Goal: Transaction & Acquisition: Download file/media

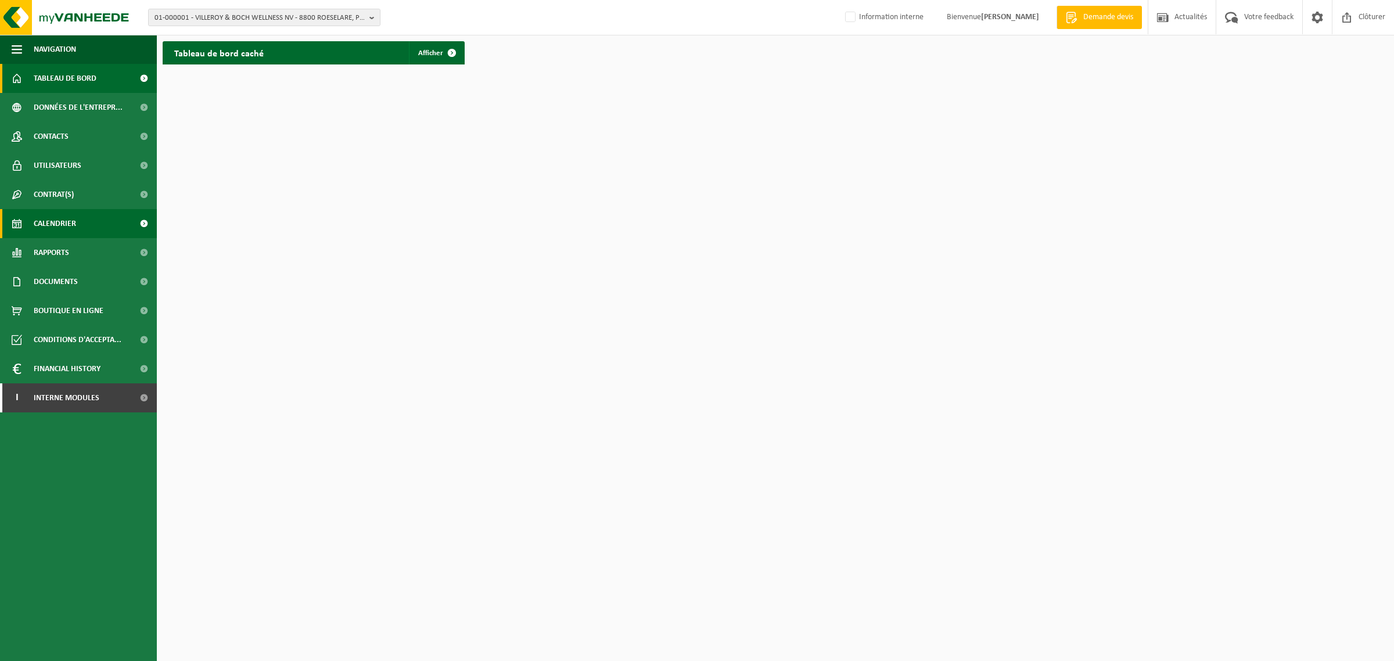
click at [52, 224] on span "Calendrier" at bounding box center [55, 223] width 42 height 29
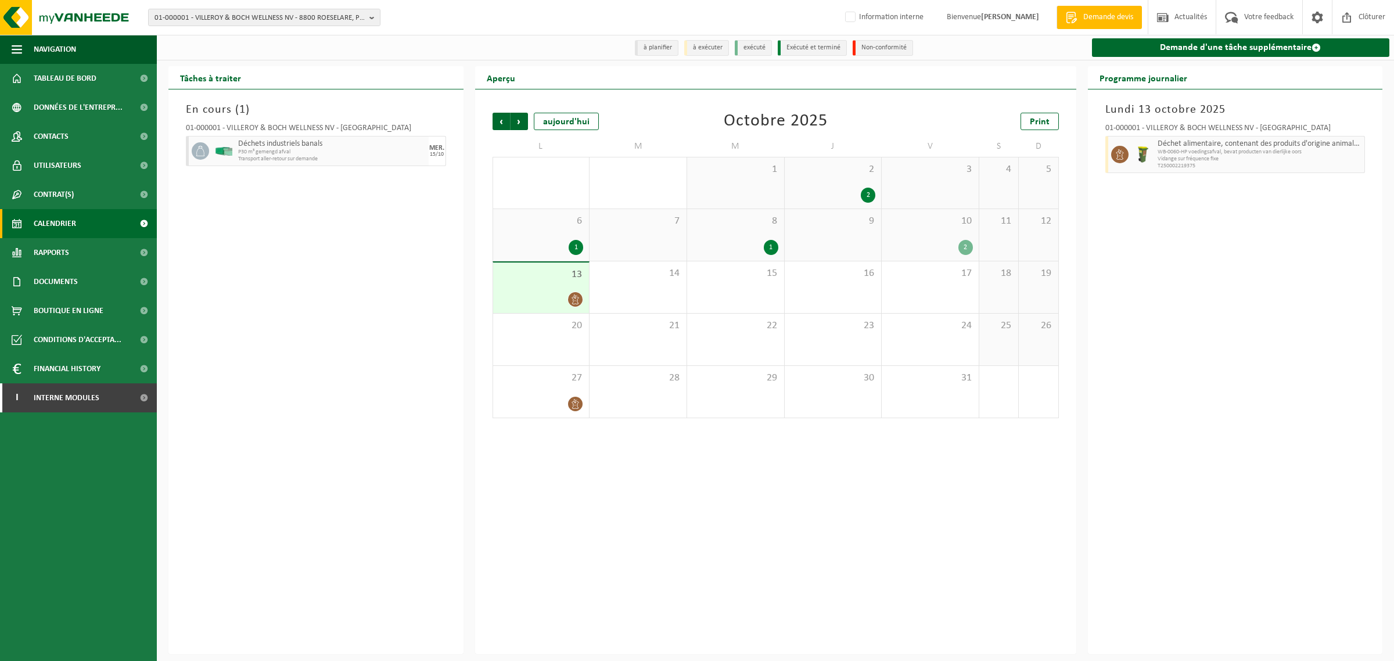
click at [62, 251] on span "Rapports" at bounding box center [51, 252] width 35 height 29
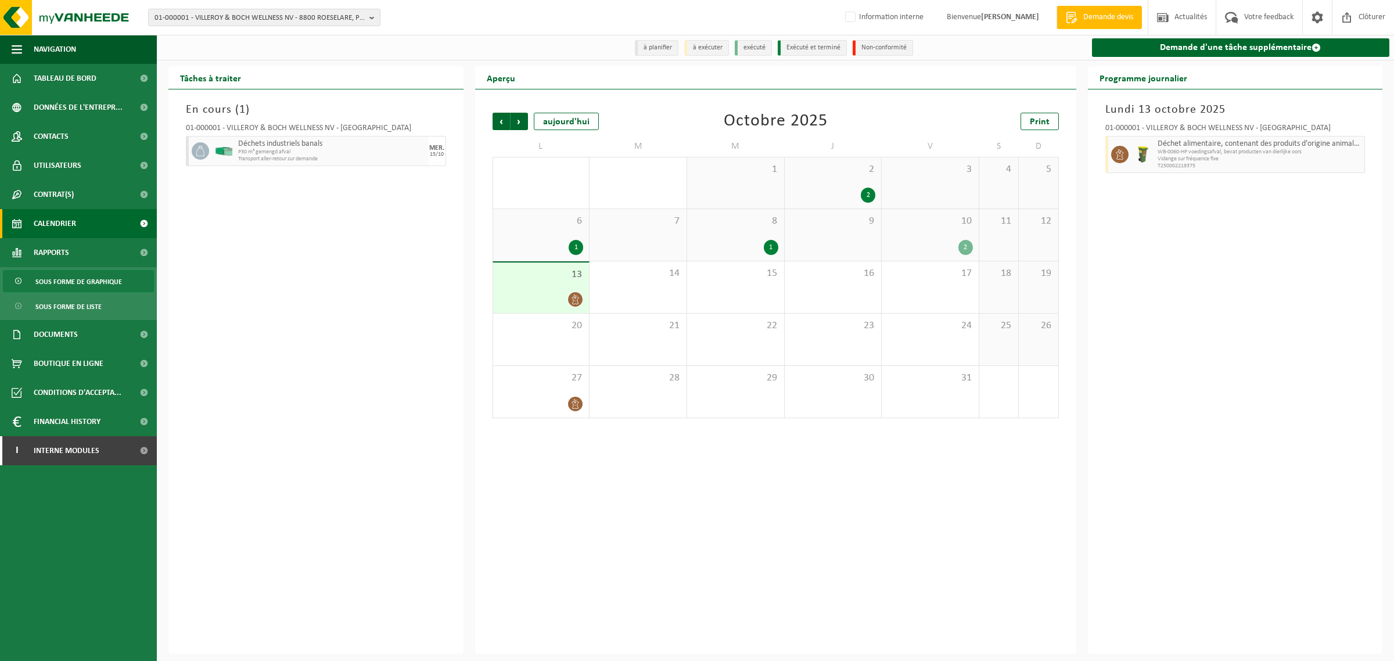
click at [61, 276] on span "Sous forme de graphique" at bounding box center [78, 282] width 87 height 22
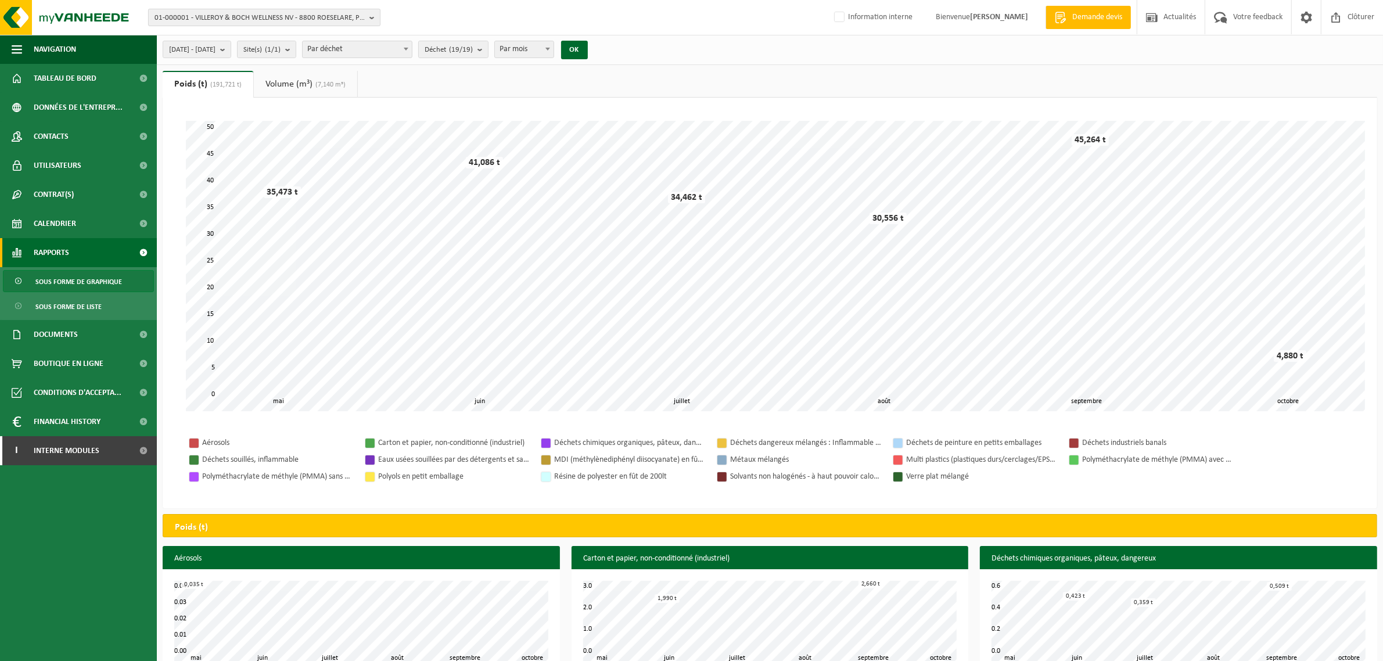
click at [228, 12] on span "01-000001 - VILLEROY & BOCH WELLNESS NV - 8800 ROESELARE, POPULIERSTRAAT 1" at bounding box center [260, 17] width 210 height 17
type input "steverlyn"
click at [234, 51] on strong "10-921207 - STEVERLYN CK - 59147 GONDECOURT, RUE GAY LUSSAC" at bounding box center [242, 57] width 174 height 17
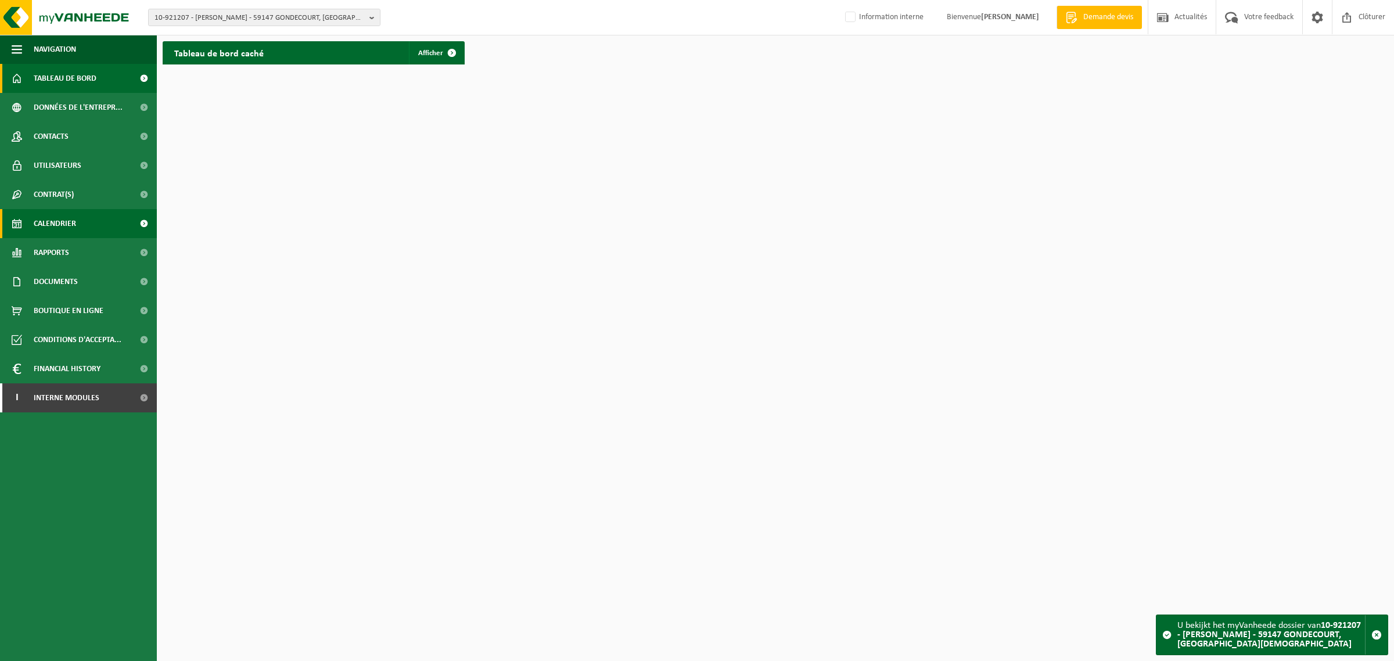
click at [51, 227] on span "Calendrier" at bounding box center [55, 223] width 42 height 29
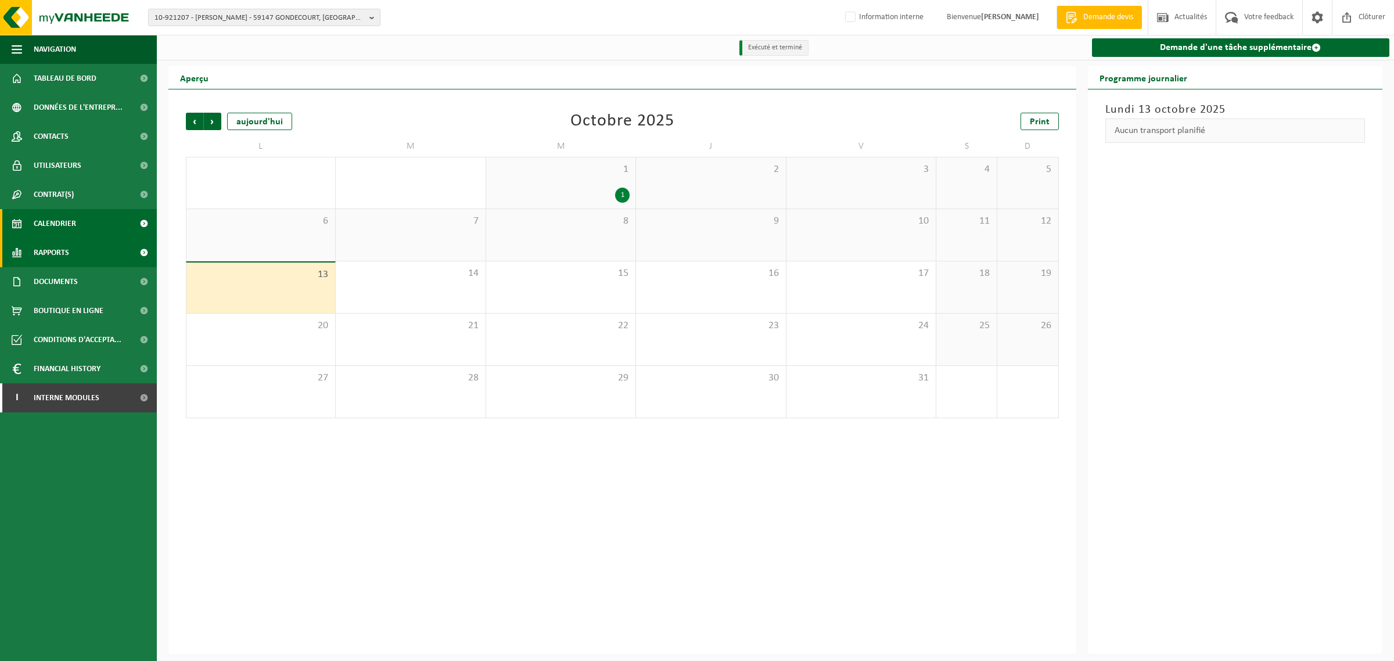
click at [51, 257] on span "Rapports" at bounding box center [51, 252] width 35 height 29
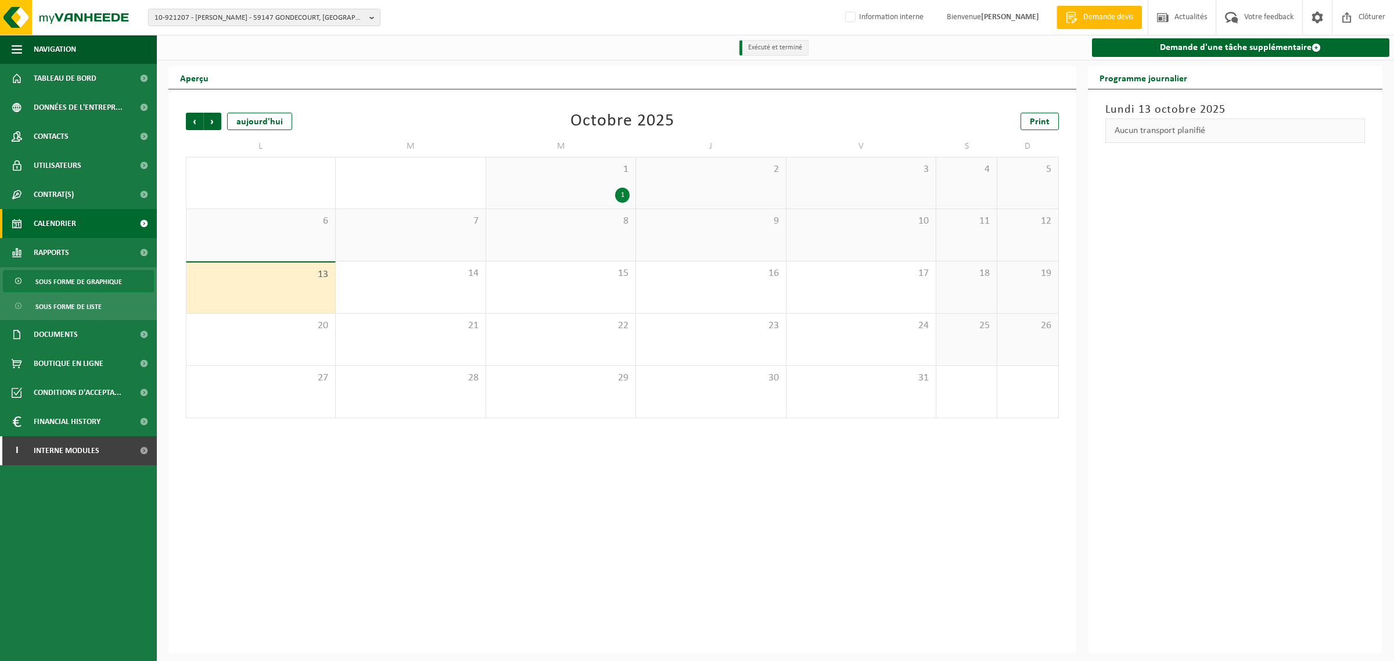
click at [76, 282] on span "Sous forme de graphique" at bounding box center [78, 282] width 87 height 22
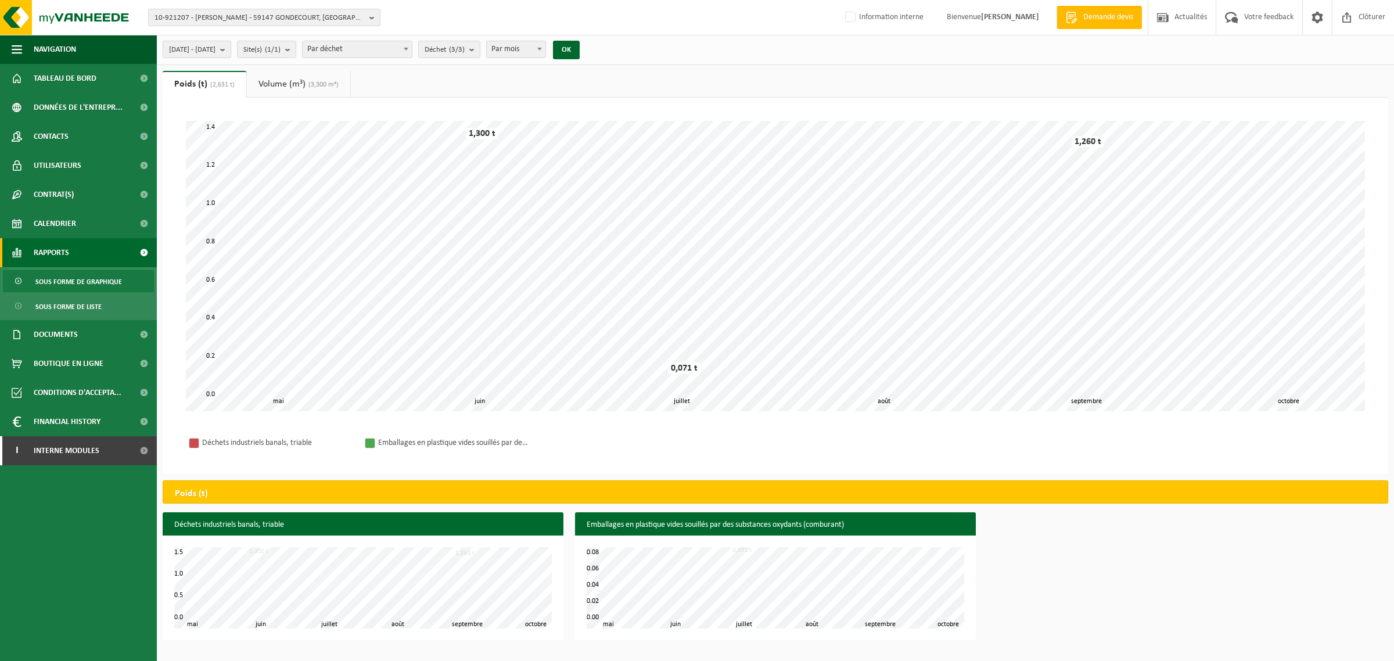
click at [216, 46] on span "2025-05-01 - 2025-10-13" at bounding box center [192, 49] width 46 height 17
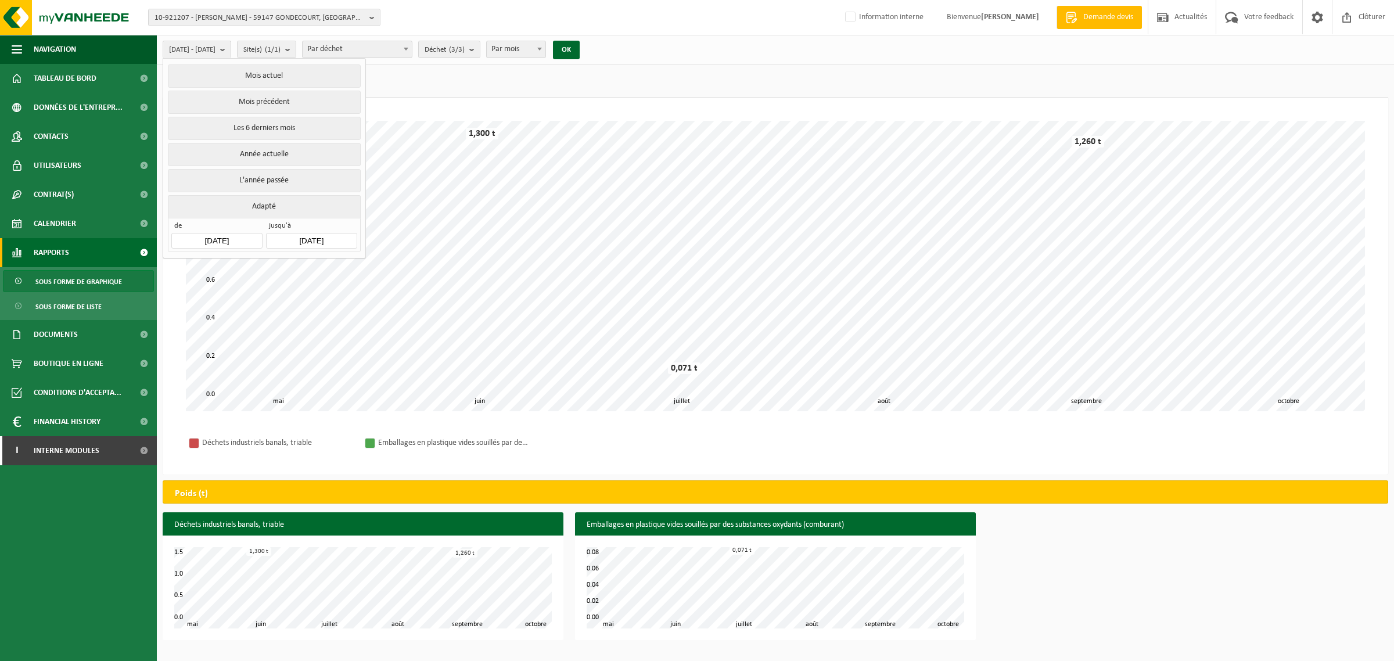
click at [200, 240] on input "2025-05-01" at bounding box center [216, 241] width 91 height 16
click at [183, 270] on icon at bounding box center [184, 268] width 19 height 19
click at [183, 270] on icon at bounding box center [183, 269] width 3 height 6
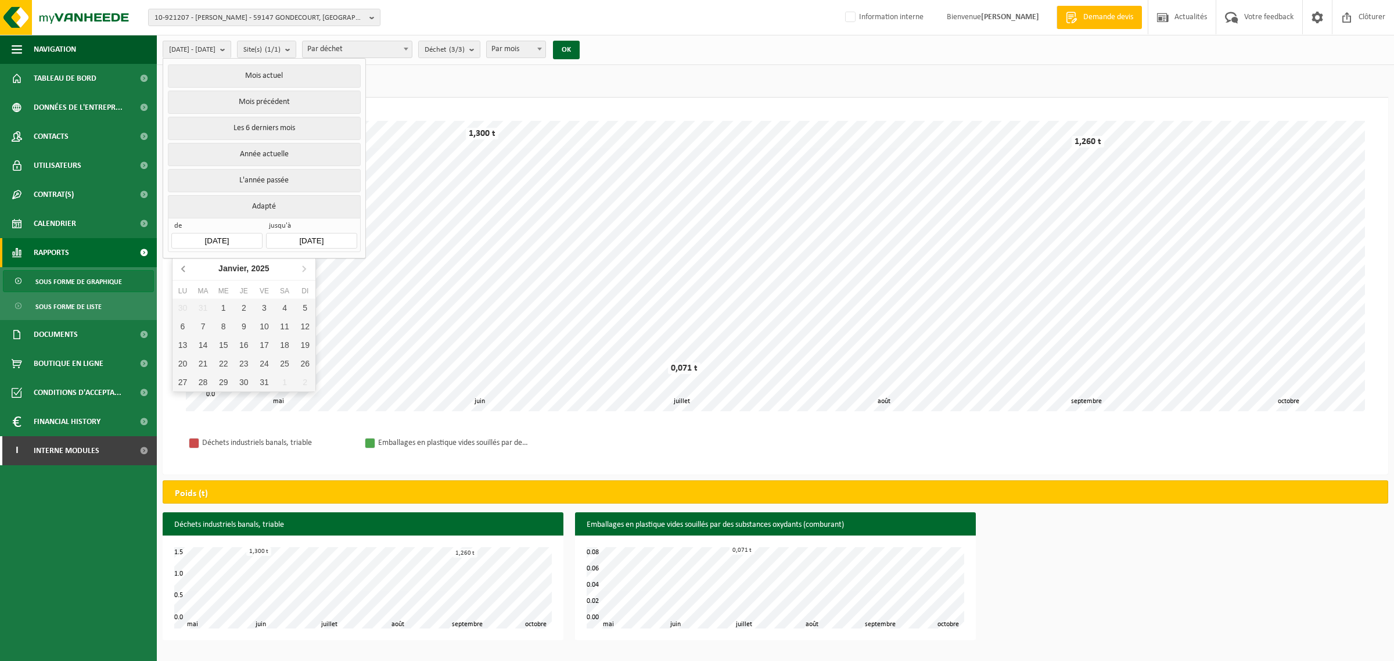
click at [183, 270] on icon at bounding box center [183, 269] width 3 height 6
click at [182, 270] on icon at bounding box center [183, 269] width 3 height 6
click at [181, 271] on icon at bounding box center [184, 268] width 19 height 19
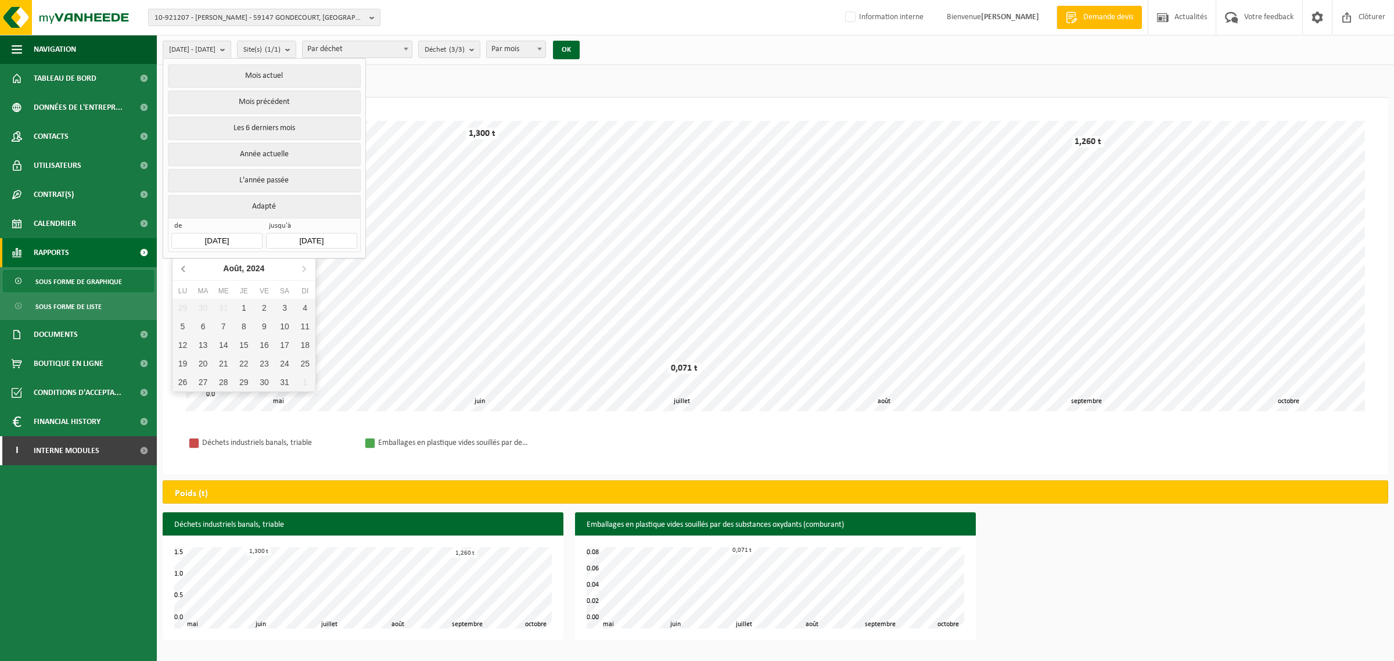
click at [181, 271] on icon at bounding box center [184, 268] width 19 height 19
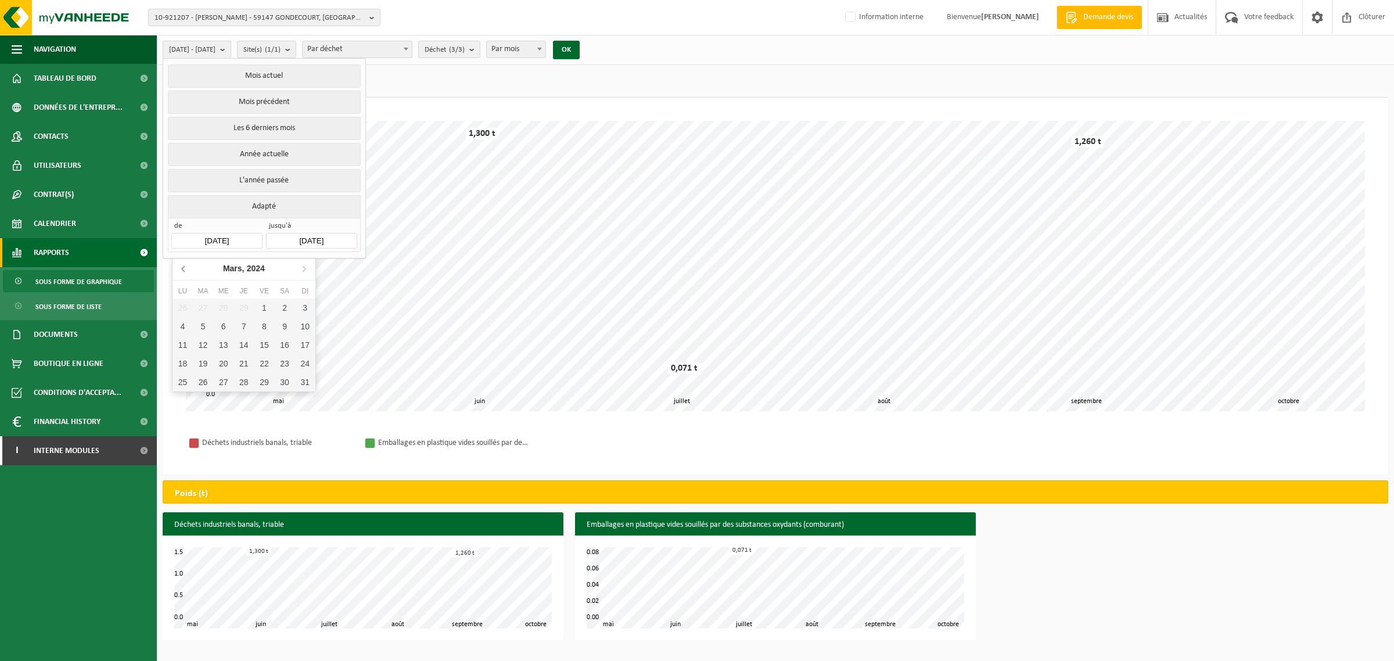
click at [181, 271] on icon at bounding box center [184, 268] width 19 height 19
click at [181, 272] on icon at bounding box center [184, 268] width 19 height 19
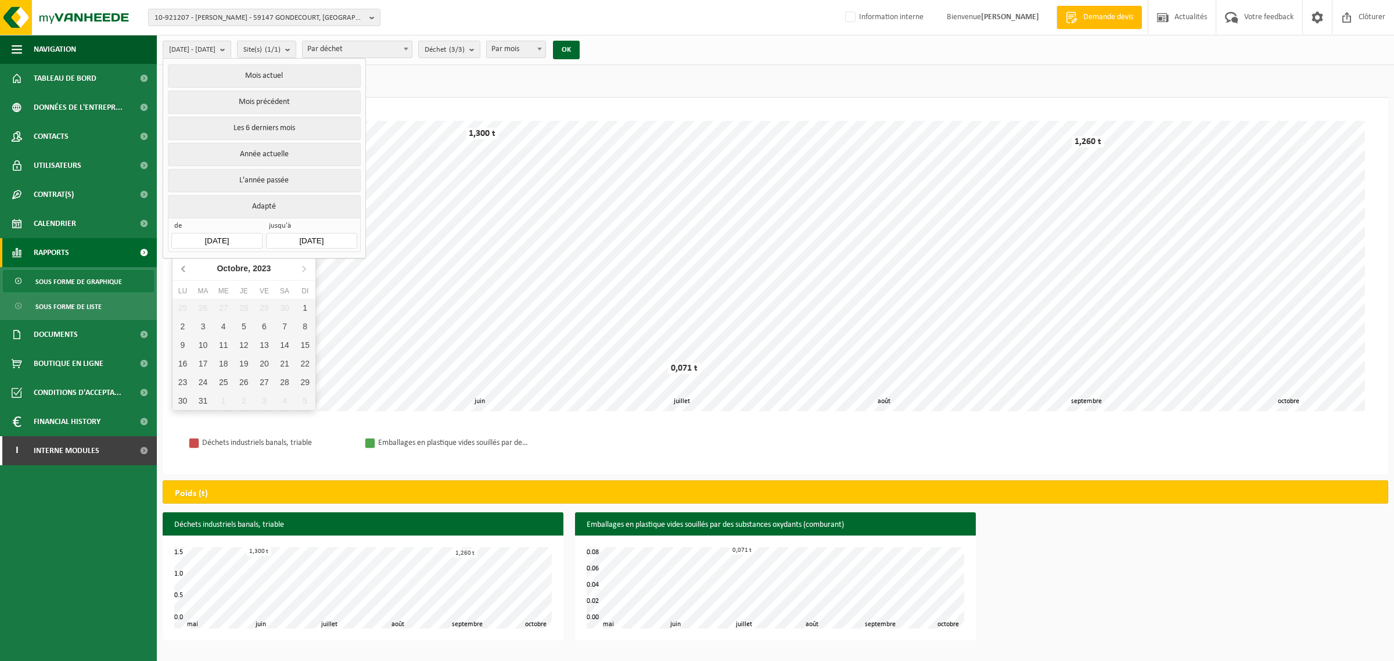
click at [181, 272] on icon at bounding box center [184, 268] width 19 height 19
click at [243, 305] on div "1" at bounding box center [244, 308] width 20 height 19
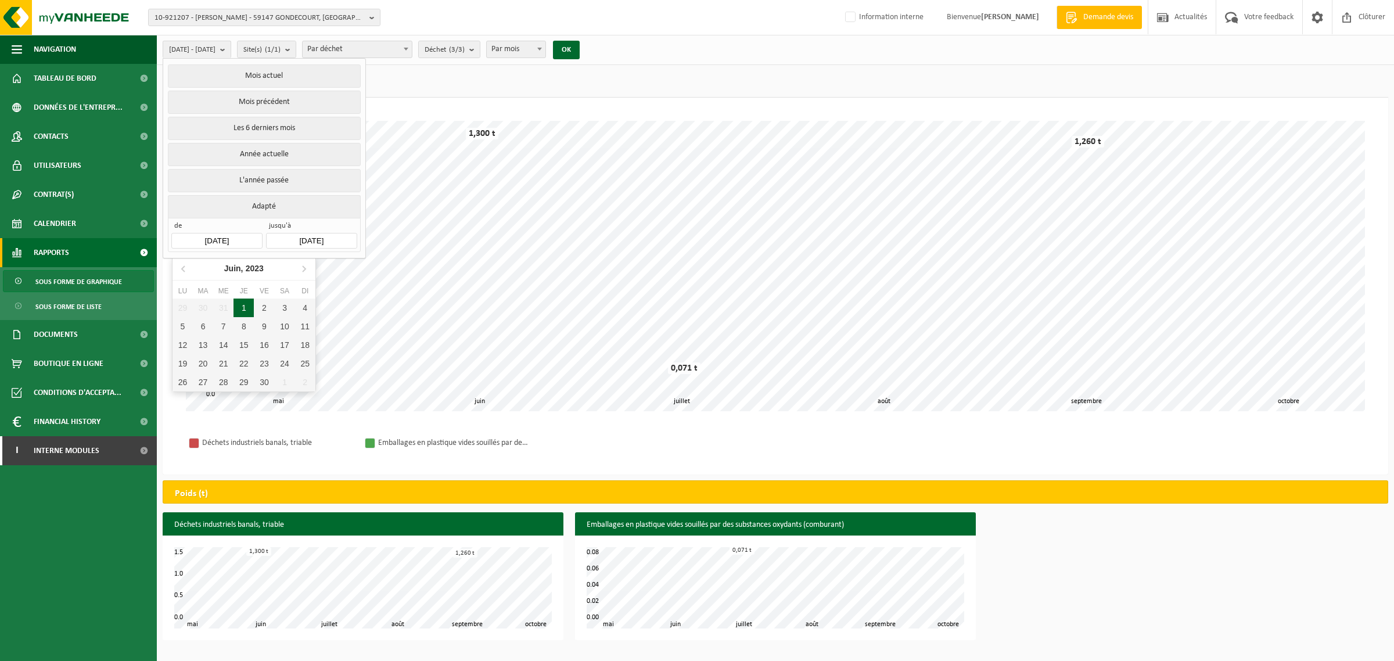
type input "2023-06-01"
click at [580, 45] on button "OK" at bounding box center [566, 50] width 27 height 19
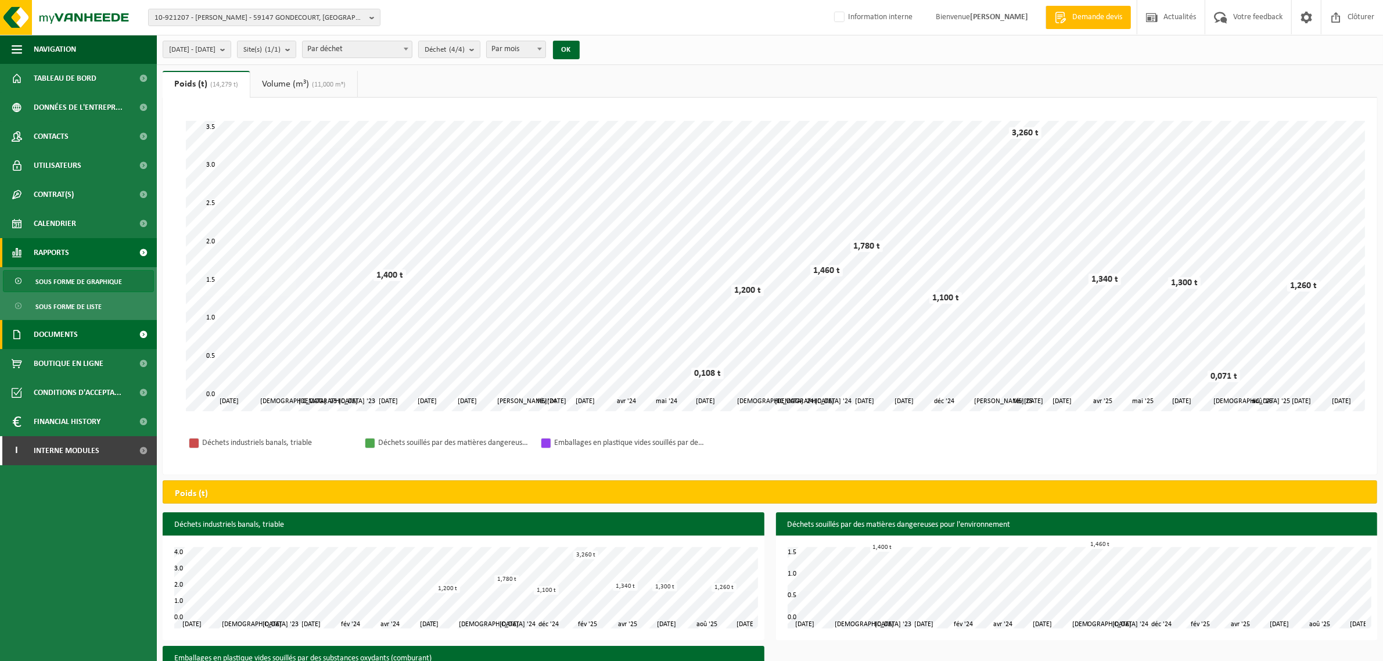
click at [65, 334] on span "Documents" at bounding box center [56, 334] width 44 height 29
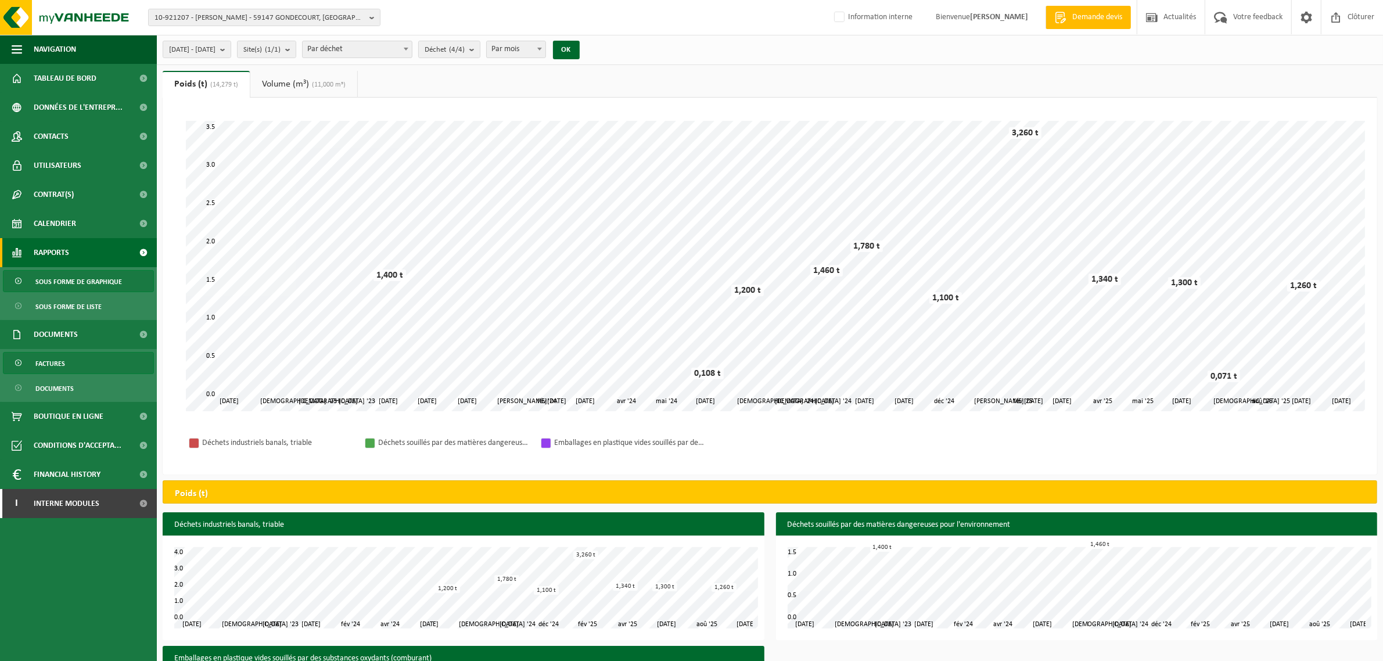
click at [74, 361] on link "Factures" at bounding box center [78, 363] width 151 height 22
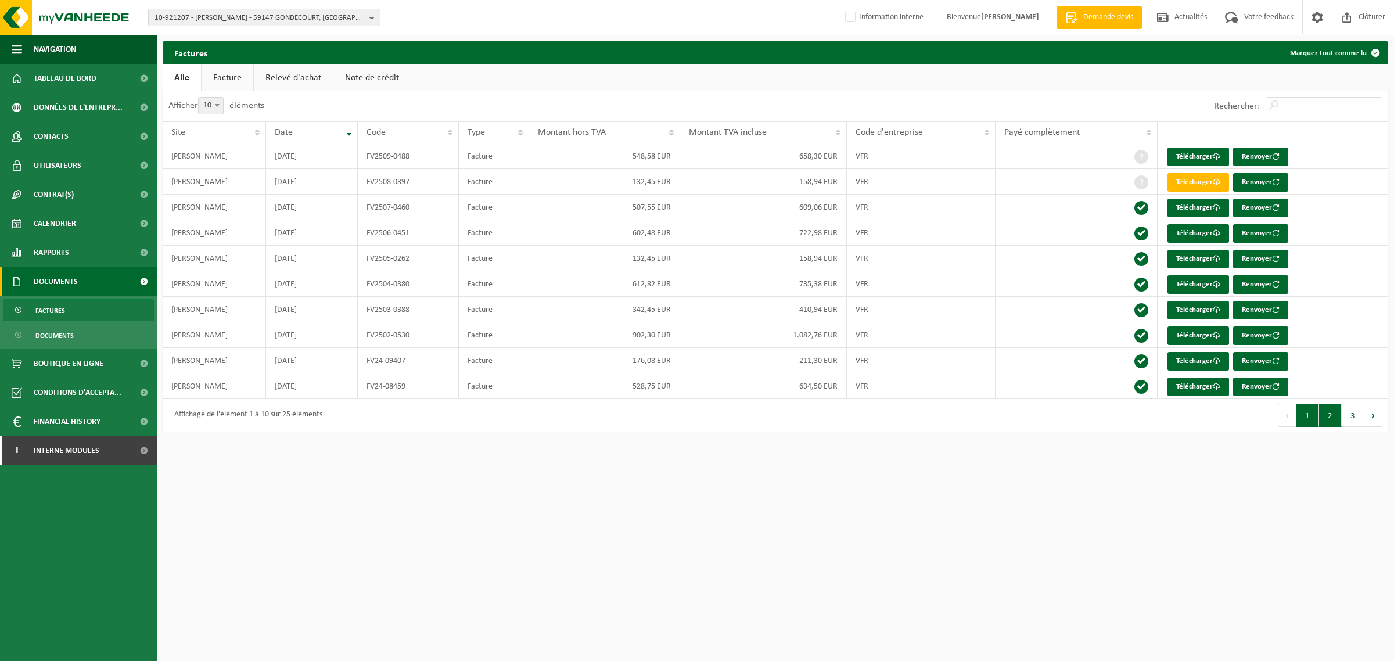
click at [1332, 427] on button "2" at bounding box center [1330, 415] width 23 height 23
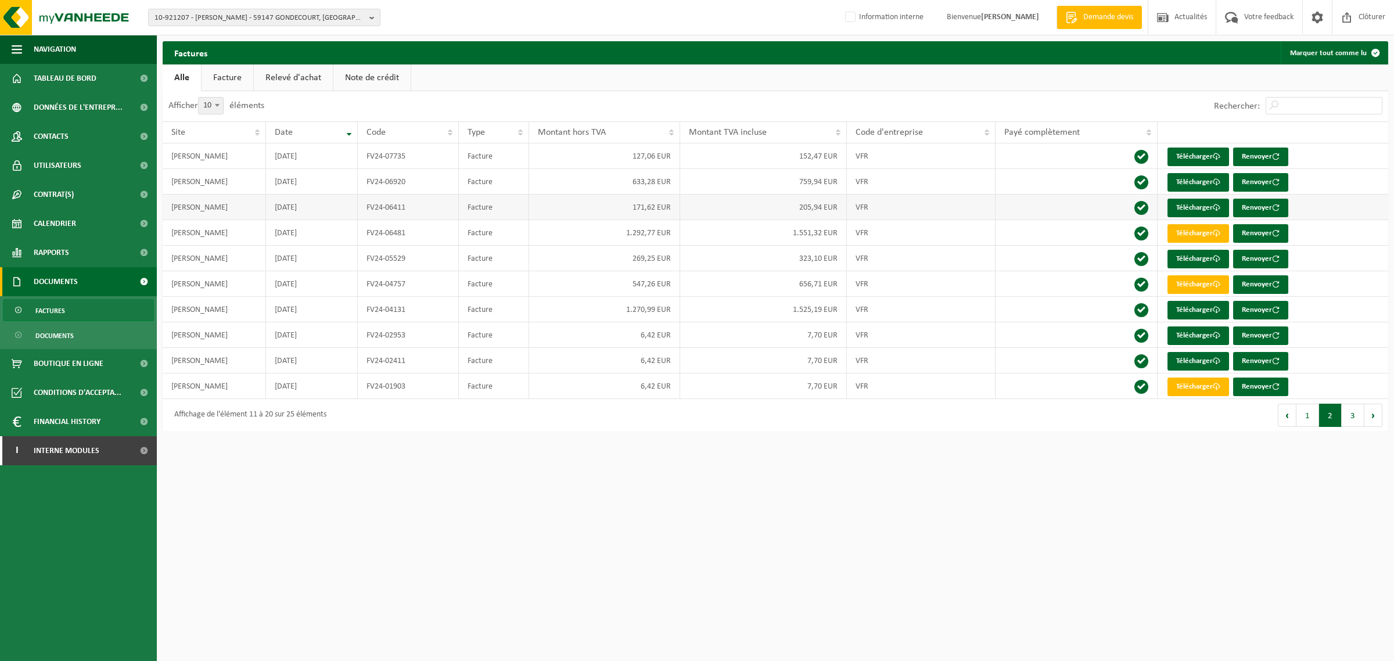
click at [317, 210] on td "[DATE]" at bounding box center [312, 208] width 92 height 26
click at [586, 234] on td "1.292,77 EUR" at bounding box center [604, 233] width 151 height 26
click at [1201, 237] on link "Télécharger" at bounding box center [1199, 233] width 62 height 19
click at [1180, 236] on link "Télécharger" at bounding box center [1199, 233] width 62 height 19
click at [1188, 289] on link "Télécharger" at bounding box center [1199, 284] width 62 height 19
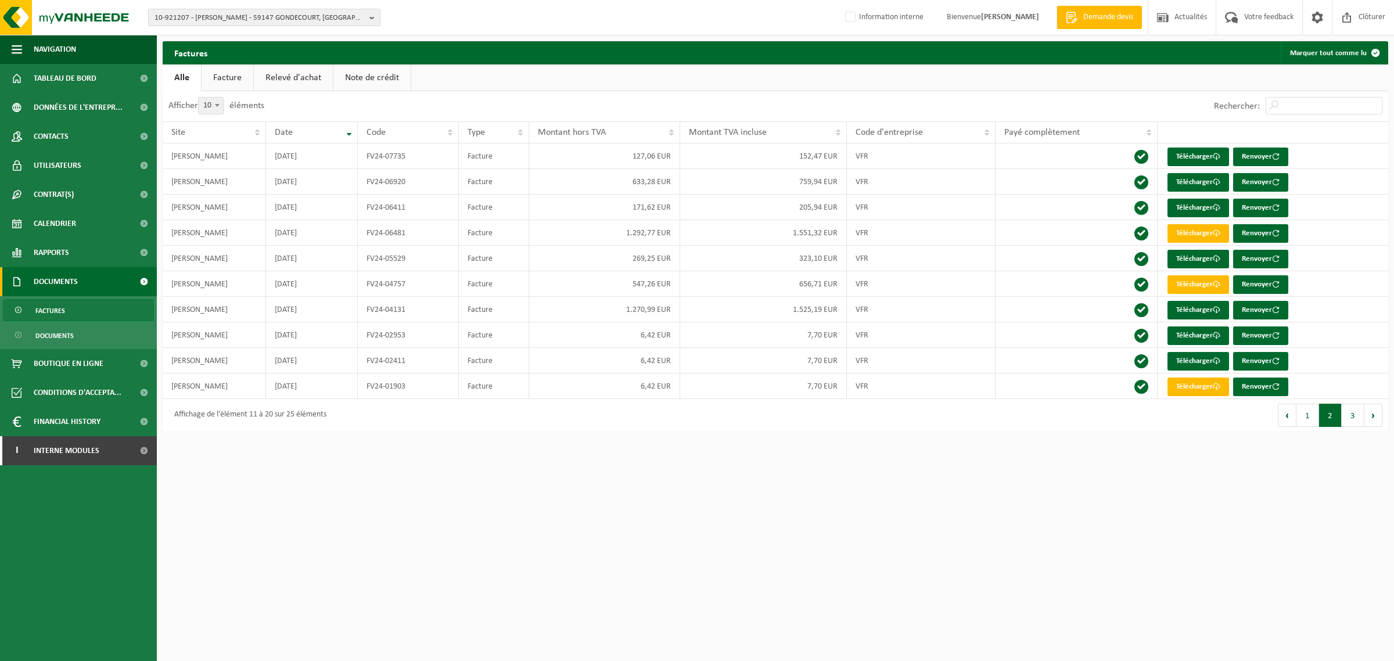
drag, startPoint x: 1306, startPoint y: 429, endPoint x: 1276, endPoint y: 410, distance: 35.3
click at [1306, 427] on button "1" at bounding box center [1307, 415] width 23 height 23
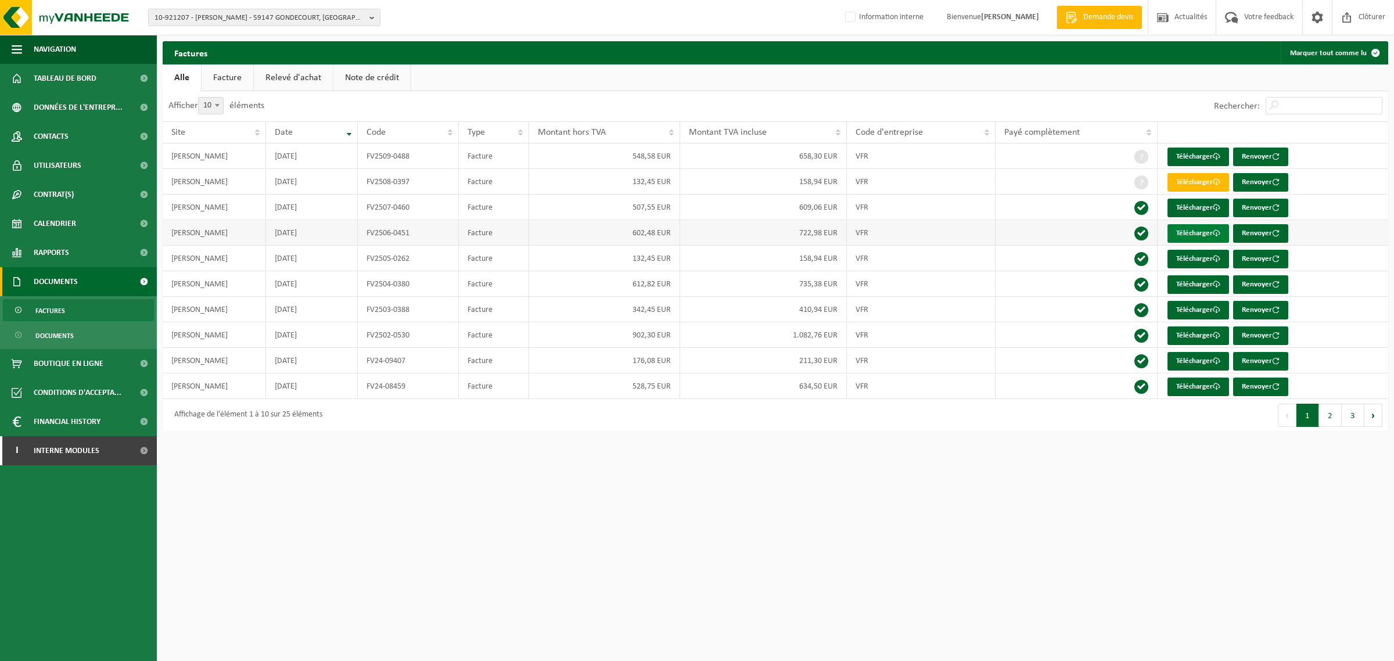
click at [1188, 237] on link "Télécharger" at bounding box center [1199, 233] width 62 height 19
click at [1325, 423] on button "2" at bounding box center [1330, 415] width 23 height 23
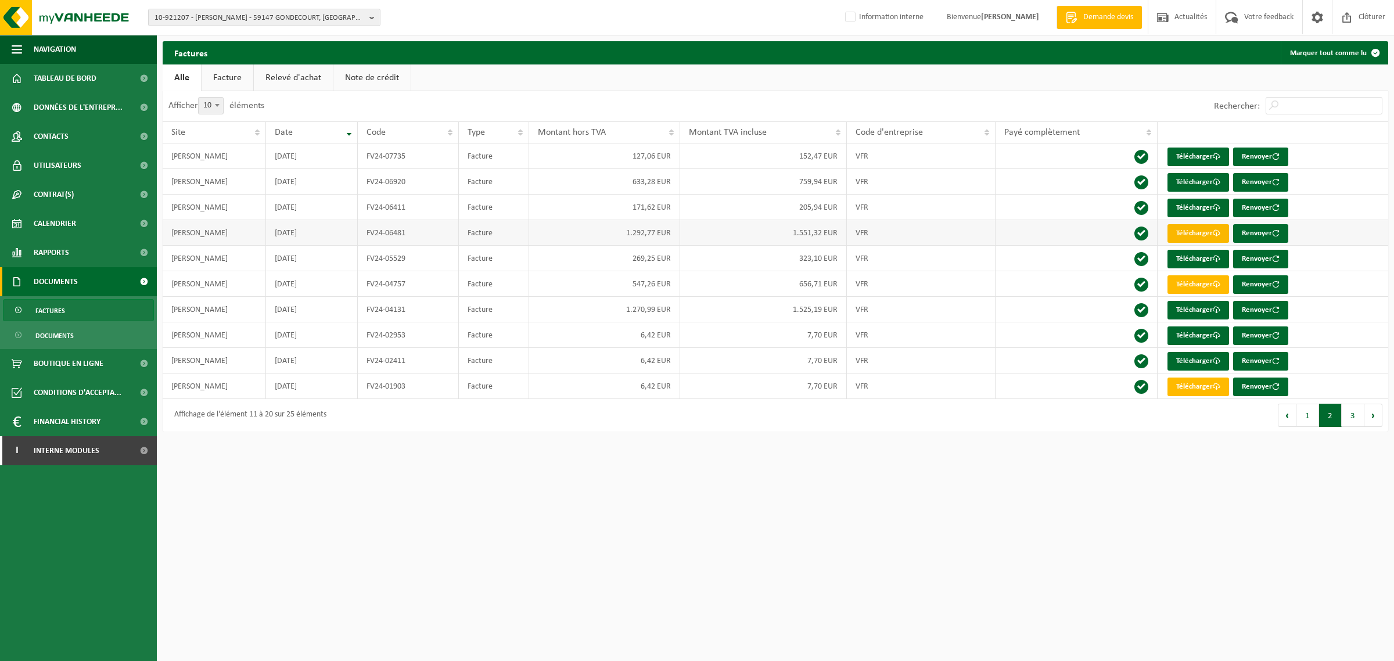
click at [1199, 232] on link "Télécharger" at bounding box center [1199, 233] width 62 height 19
click at [1206, 210] on link "Télécharger" at bounding box center [1199, 208] width 62 height 19
